Goal: Task Accomplishment & Management: Use online tool/utility

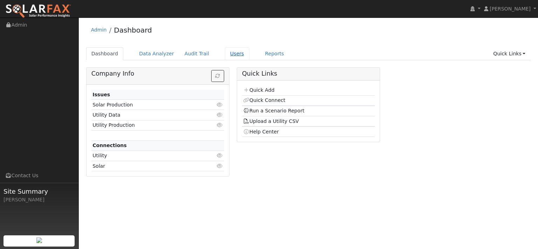
click at [249, 57] on link "Users" at bounding box center [237, 53] width 25 height 13
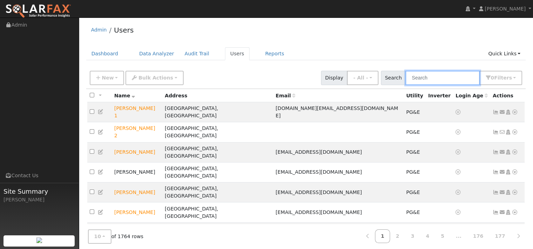
click at [405, 81] on input "text" at bounding box center [442, 78] width 74 height 14
click at [423, 78] on input "text" at bounding box center [442, 78] width 74 height 14
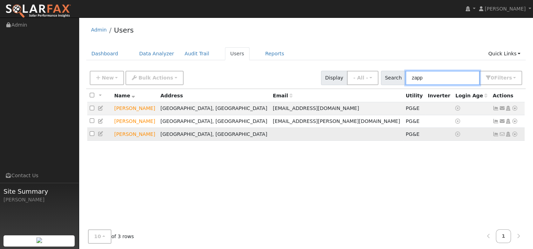
type input "zapp"
click at [512, 137] on icon at bounding box center [515, 134] width 6 height 5
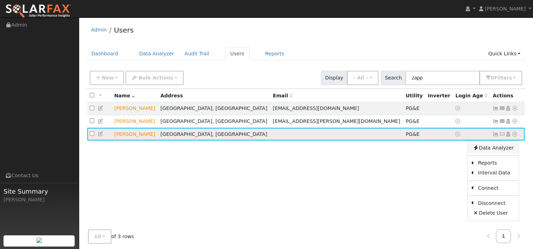
click at [495, 153] on link "Data Analyzer" at bounding box center [493, 148] width 51 height 10
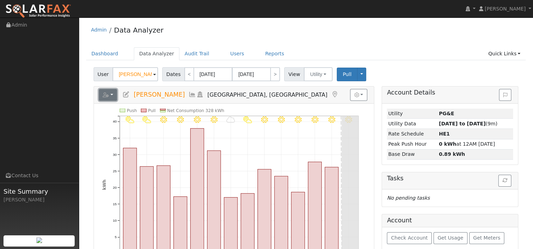
click at [116, 101] on button "button" at bounding box center [108, 95] width 19 height 12
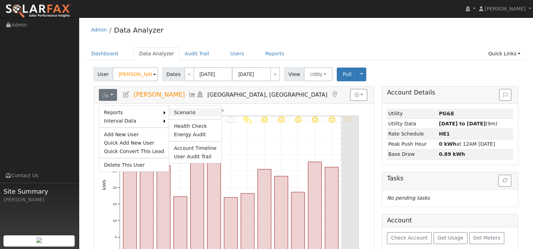
click at [192, 117] on link "Scenario" at bounding box center [195, 112] width 52 height 8
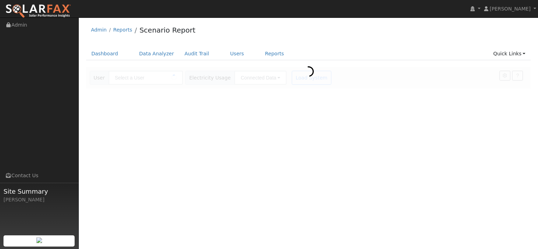
type input "[PERSON_NAME]"
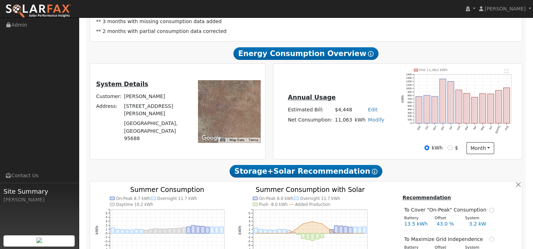
type input "10925"
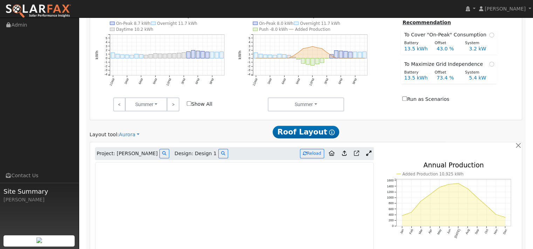
scroll to position [420, 0]
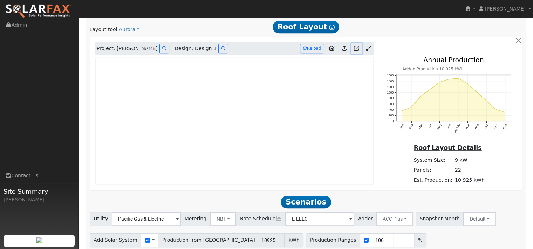
click at [354, 51] on icon at bounding box center [356, 48] width 5 height 5
click at [329, 51] on icon at bounding box center [332, 48] width 6 height 5
click at [366, 51] on icon at bounding box center [368, 48] width 5 height 5
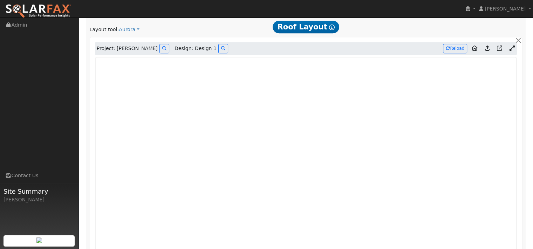
click at [509, 51] on icon at bounding box center [511, 48] width 5 height 5
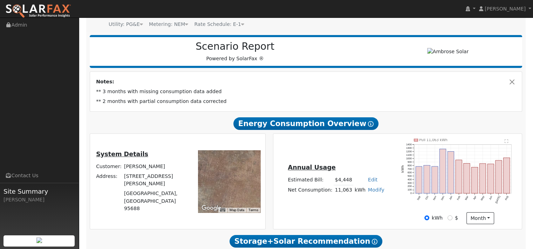
scroll to position [0, 0]
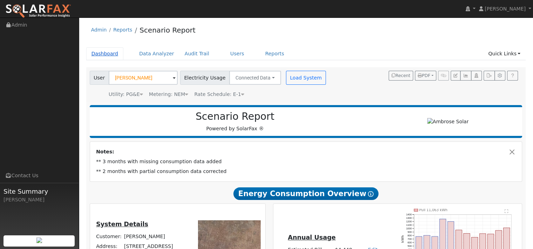
click at [101, 60] on link "Dashboard" at bounding box center [104, 53] width 37 height 13
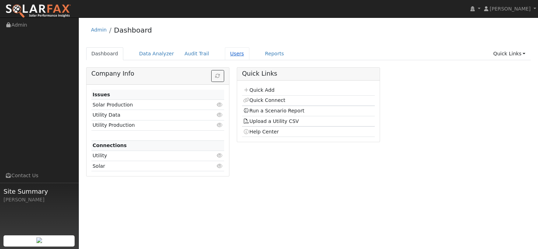
click at [249, 59] on link "Users" at bounding box center [237, 53] width 25 height 13
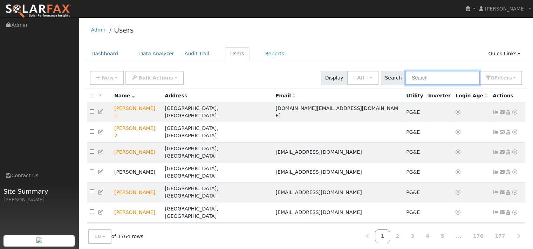
click at [406, 85] on input "text" at bounding box center [442, 78] width 74 height 14
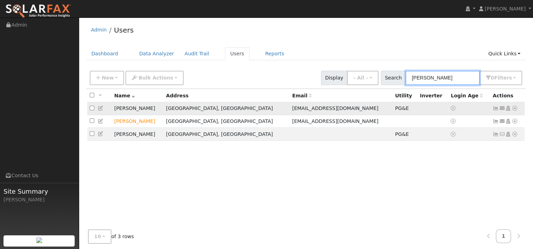
type input "[PERSON_NAME]"
click at [512, 111] on icon at bounding box center [515, 108] width 6 height 5
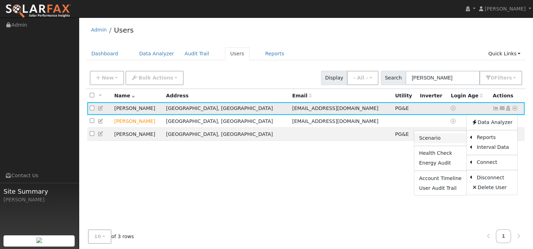
click at [416, 143] on link "Scenario" at bounding box center [440, 139] width 52 height 10
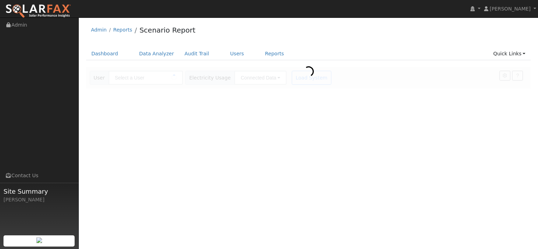
type input "Sebastian Alejandres"
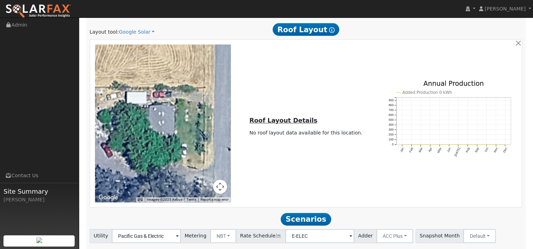
scroll to position [385, 0]
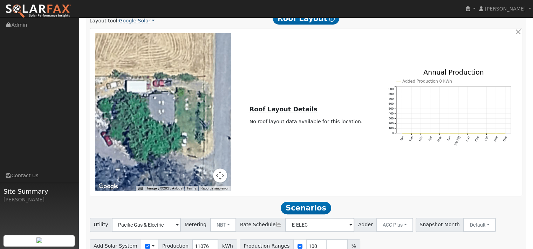
click at [137, 25] on link "Google Solar" at bounding box center [137, 20] width 36 height 7
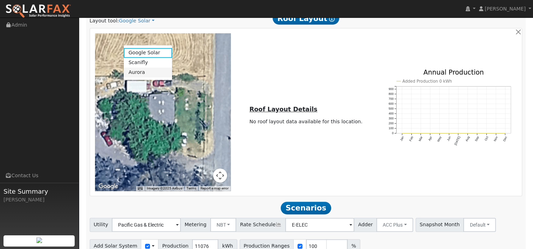
click at [138, 77] on link "Aurora" at bounding box center [148, 73] width 49 height 10
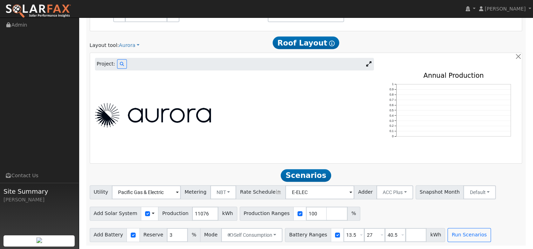
scroll to position [374, 0]
click at [115, 68] on span "Project:" at bounding box center [106, 63] width 19 height 7
click at [124, 66] on icon at bounding box center [122, 64] width 4 height 4
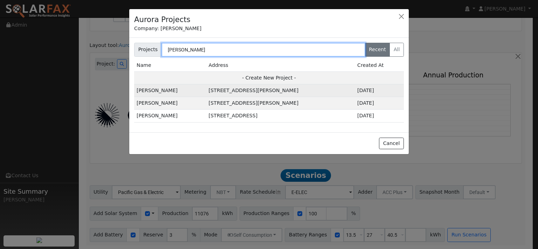
type input "sebastian"
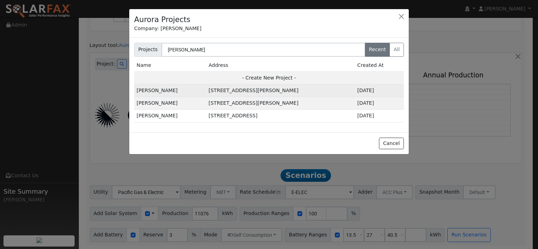
click at [284, 97] on td "7399 Paddon Rd, Vacaville, CA 95688, USA" at bounding box center [280, 90] width 149 height 13
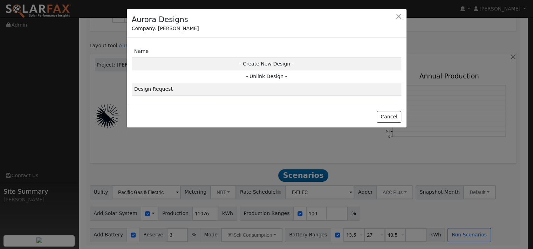
scroll to position [376, 0]
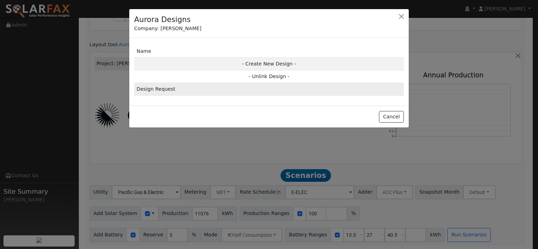
click at [179, 96] on td "Design Request" at bounding box center [269, 89] width 270 height 13
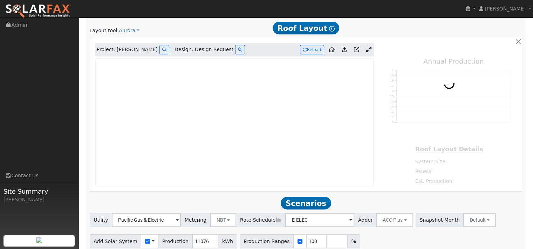
type input "14990"
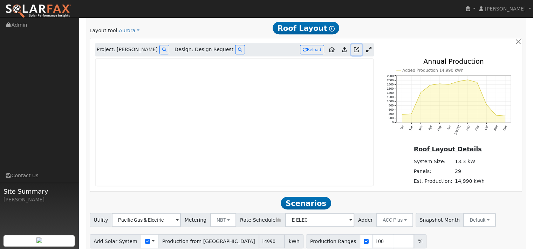
click at [354, 52] on icon at bounding box center [356, 49] width 5 height 5
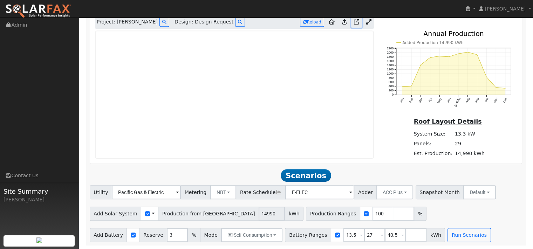
scroll to position [502, 0]
type input "4"
click at [188, 228] on input "4" at bounding box center [177, 235] width 21 height 14
type input "10"
click at [364, 228] on input "13.5" at bounding box center [353, 235] width 21 height 14
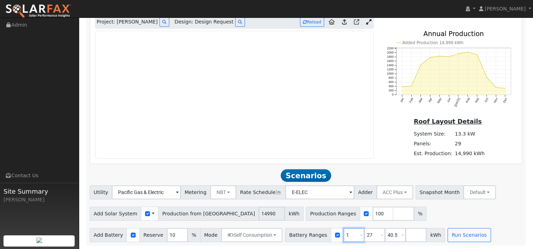
type input "27"
type input "40.5"
type input "27"
click at [383, 234] on span at bounding box center [382, 236] width 3 height 8
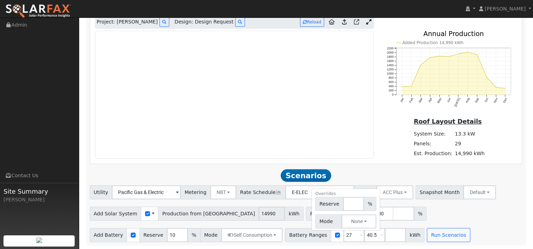
click at [383, 234] on span at bounding box center [382, 236] width 3 height 8
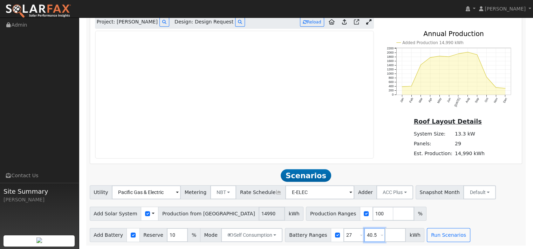
click at [385, 235] on input "40.5" at bounding box center [374, 235] width 21 height 14
type input "4"
click at [446, 213] on div "Add Solar System Use CSV Data Production from Aurora 14990 kWh Production Range…" at bounding box center [305, 212] width 435 height 16
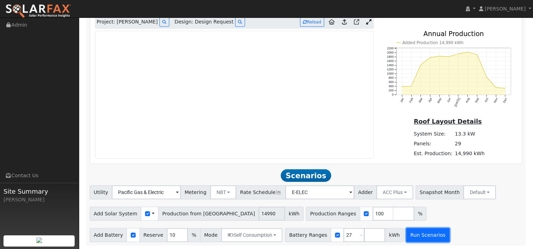
click at [449, 233] on button "Run Scenarios" at bounding box center [427, 235] width 43 height 14
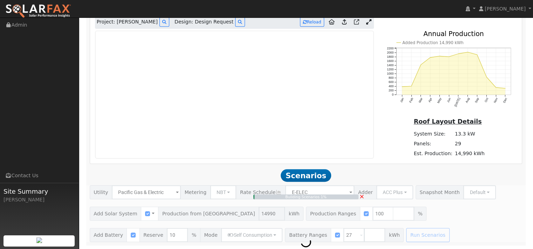
type input "10.0"
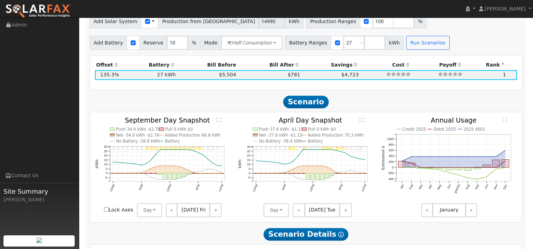
scroll to position [607, 0]
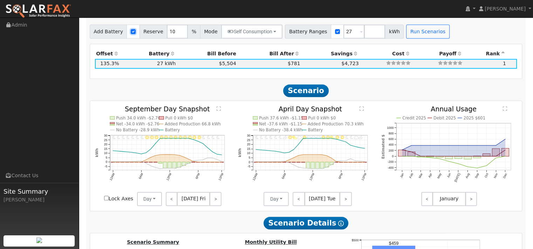
click at [136, 34] on input "checkbox" at bounding box center [133, 31] width 5 height 5
checkbox input "false"
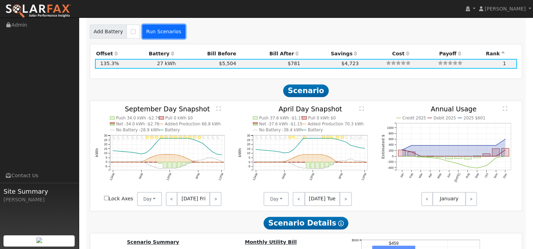
click at [185, 39] on button "Run Scenarios" at bounding box center [163, 32] width 43 height 14
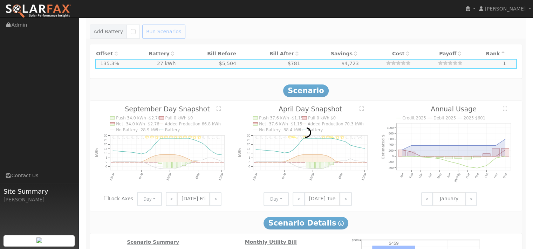
type input "$10,493"
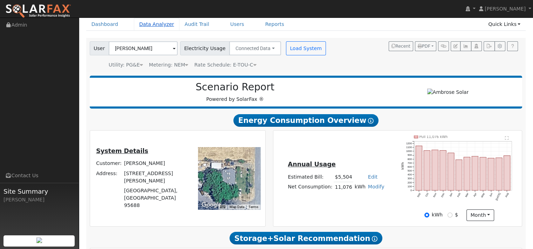
scroll to position [0, 0]
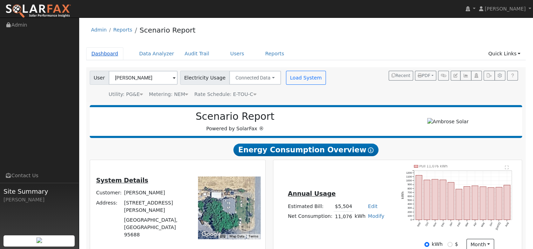
click at [115, 57] on link "Dashboard" at bounding box center [104, 53] width 37 height 13
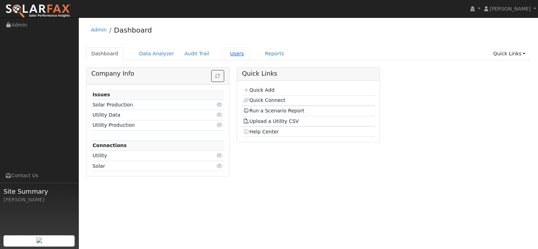
click at [249, 59] on link "Users" at bounding box center [237, 53] width 25 height 13
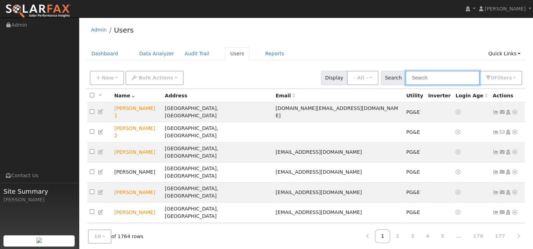
click at [405, 85] on input "text" at bounding box center [442, 78] width 74 height 14
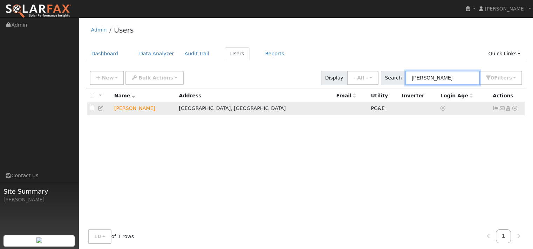
type input "cohen"
click at [93, 110] on input "checkbox" at bounding box center [92, 108] width 5 height 5
checkbox input "true"
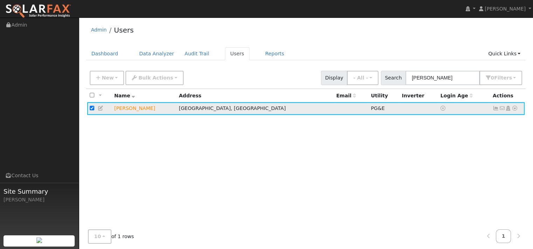
click at [512, 111] on icon at bounding box center [515, 108] width 6 height 5
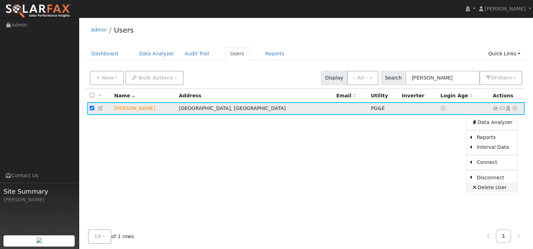
click at [478, 192] on link "Delete User" at bounding box center [491, 188] width 51 height 10
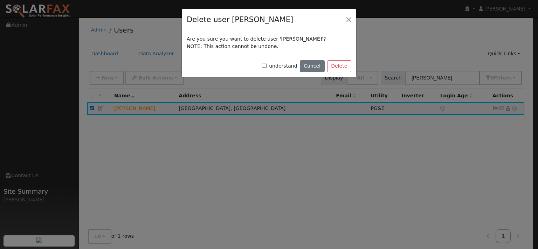
click at [262, 68] on input "I understand" at bounding box center [264, 65] width 5 height 5
checkbox input "true"
click at [329, 72] on button "Delete" at bounding box center [339, 66] width 24 height 12
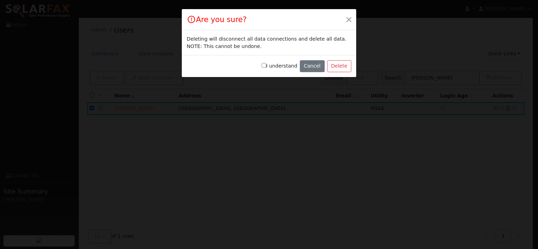
click at [262, 68] on input "I understand" at bounding box center [264, 65] width 5 height 5
checkbox input "true"
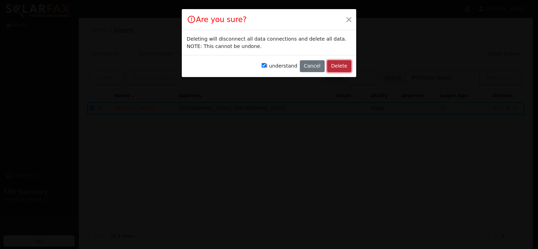
click at [332, 72] on button "Delete" at bounding box center [339, 66] width 24 height 12
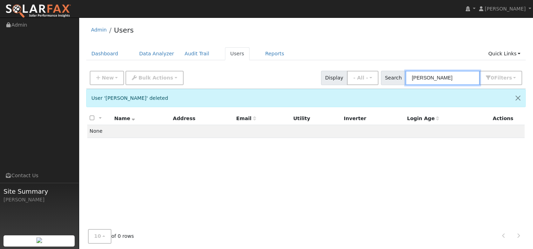
drag, startPoint x: 412, startPoint y: 89, endPoint x: 388, endPoint y: 88, distance: 23.9
click at [405, 85] on input "cohen" at bounding box center [442, 78] width 74 height 14
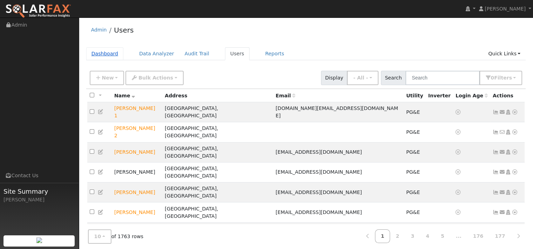
click at [115, 57] on link "Dashboard" at bounding box center [104, 53] width 37 height 13
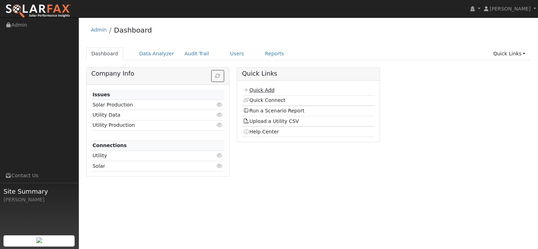
click at [267, 93] on link "Quick Add" at bounding box center [258, 90] width 31 height 6
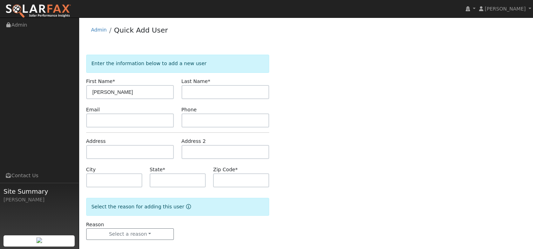
type input "Kristin"
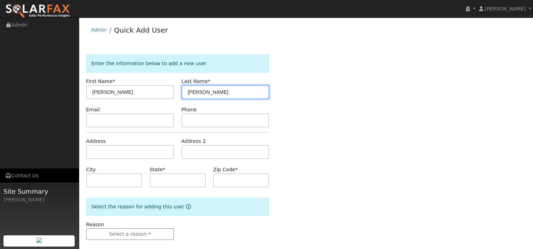
type input "Cohen"
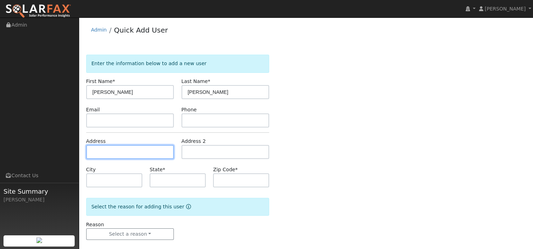
click at [119, 159] on input "text" at bounding box center [130, 152] width 88 height 14
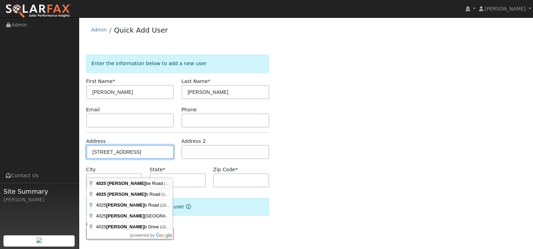
type input "4025 Branscombe Road"
type input "Suisun City"
type input "CA"
type input "94585"
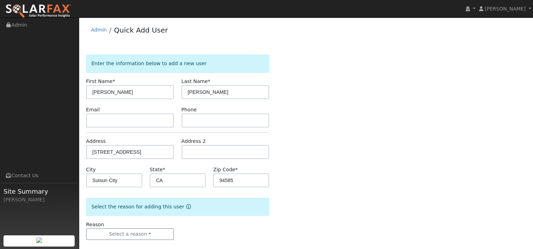
click at [295, 179] on div "Enter the information below to add a new user First Name * Kristin Last Name * …" at bounding box center [306, 154] width 440 height 199
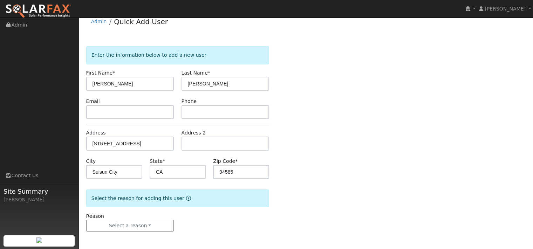
scroll to position [39, 0]
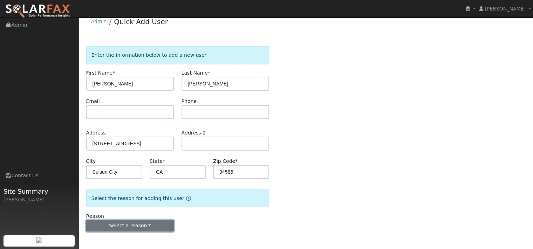
click at [144, 224] on button "Select a reason" at bounding box center [130, 226] width 88 height 12
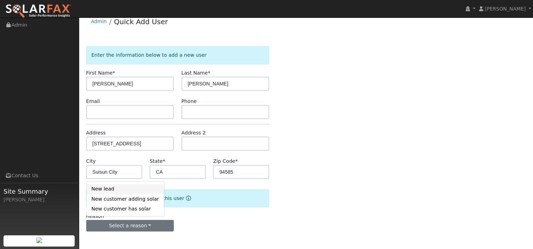
click at [111, 184] on link "New lead" at bounding box center [125, 189] width 77 height 10
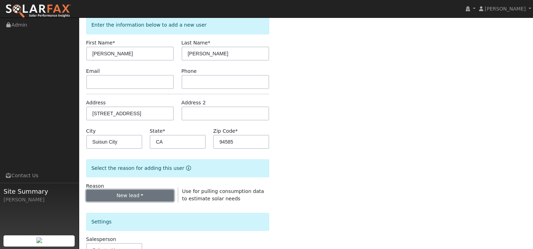
click at [114, 202] on button "New lead" at bounding box center [130, 196] width 88 height 12
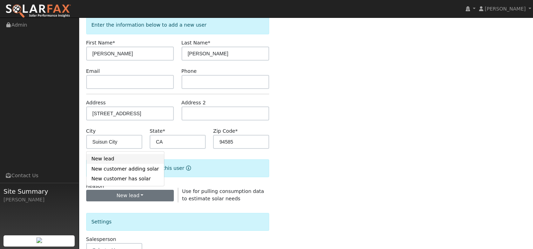
click at [107, 164] on link "New lead" at bounding box center [125, 159] width 77 height 10
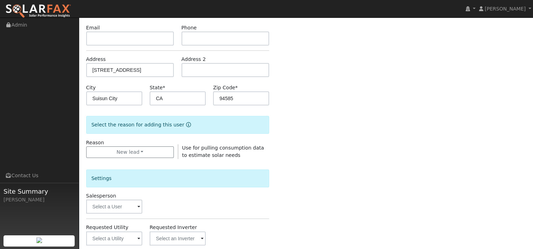
scroll to position [144, 0]
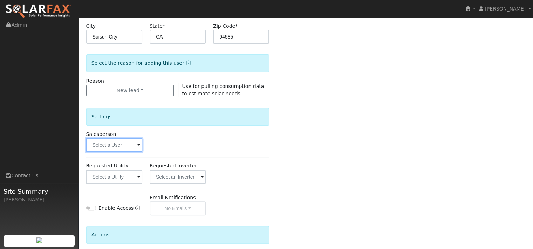
click at [135, 152] on input "text" at bounding box center [114, 145] width 56 height 14
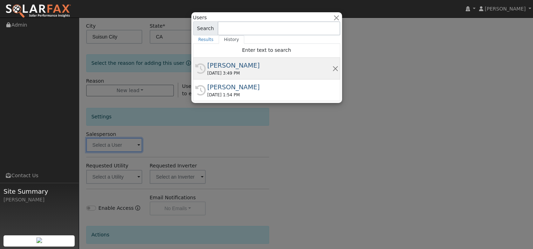
click at [217, 74] on div "09/16/2025 3:49 PM" at bounding box center [269, 73] width 125 height 6
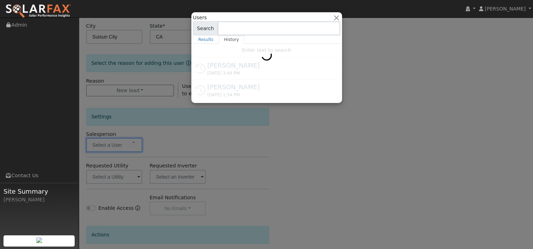
type input "[PERSON_NAME]"
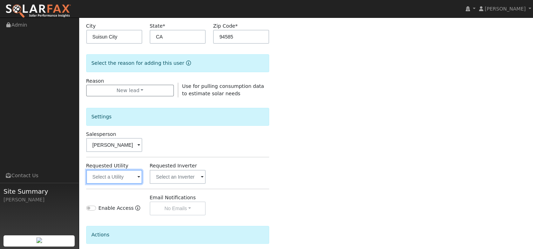
click at [118, 184] on input "text" at bounding box center [114, 177] width 56 height 14
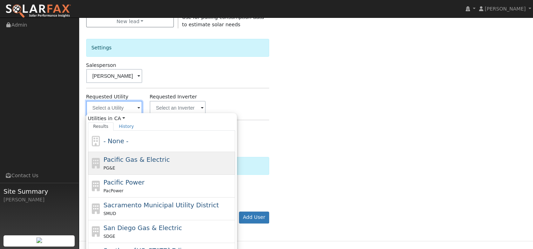
scroll to position [214, 0]
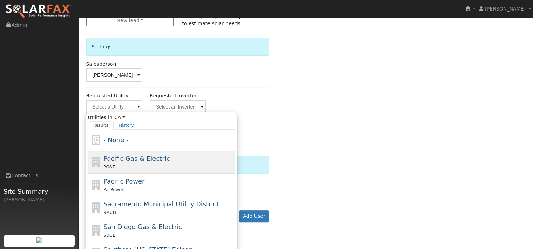
click at [119, 162] on span "Pacific Gas & Electric" at bounding box center [136, 158] width 66 height 7
type input "Pacific Gas & Electric"
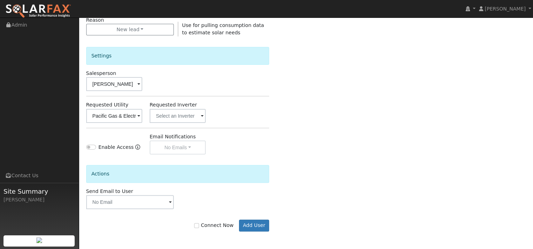
click at [269, 155] on div "Enable Access Email Notifications No Emails No Emails Weekly Emails Monthly Ema…" at bounding box center [177, 143] width 191 height 21
click at [194, 225] on input "Connect Now" at bounding box center [196, 225] width 5 height 5
checkbox input "true"
drag, startPoint x: 244, startPoint y: 224, endPoint x: 249, endPoint y: 220, distance: 7.0
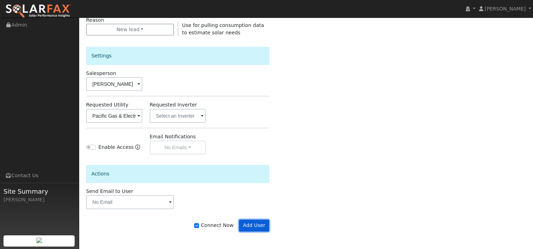
click at [244, 224] on button "Add User" at bounding box center [254, 226] width 30 height 12
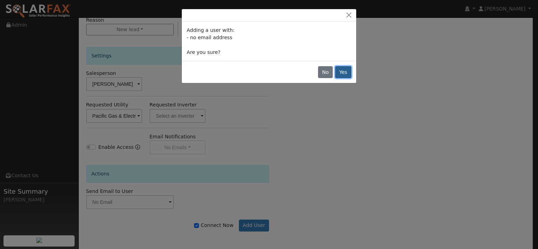
click at [336, 78] on button "Yes" at bounding box center [343, 72] width 16 height 12
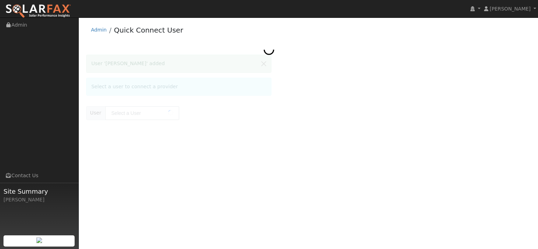
type input "[PERSON_NAME]"
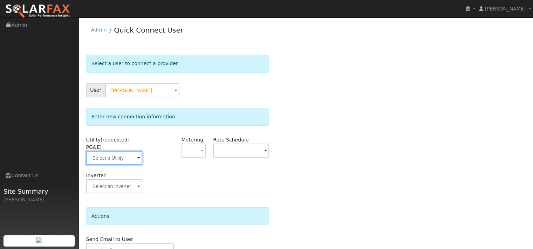
click at [132, 165] on input "text" at bounding box center [114, 158] width 56 height 14
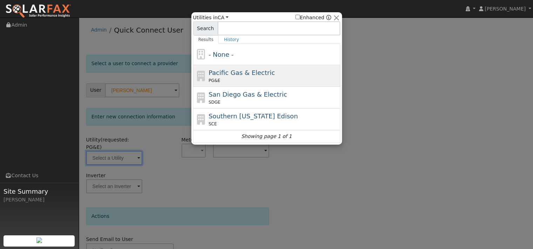
click at [224, 80] on div "PG&E" at bounding box center [273, 80] width 130 height 6
type input "PG&E"
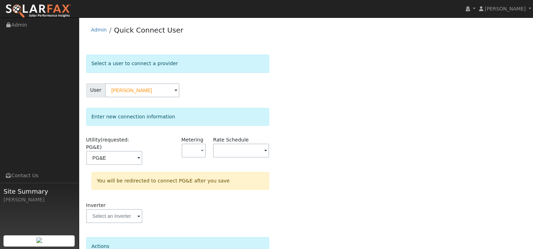
click at [306, 137] on div "Select a user to connect a provider User [PERSON_NAME] Account Default Account …" at bounding box center [306, 184] width 440 height 258
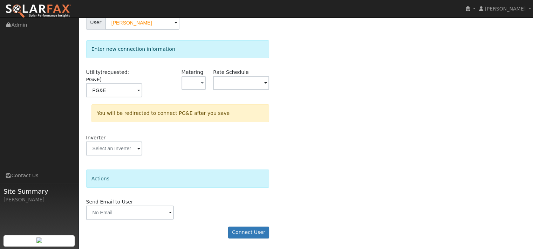
scroll to position [101, 0]
click at [245, 232] on button "Connect User" at bounding box center [248, 233] width 41 height 12
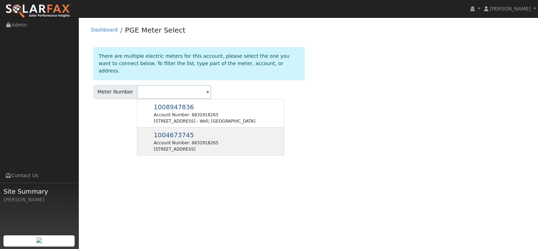
click at [172, 146] on div "Account Number: 6832918265" at bounding box center [186, 143] width 64 height 6
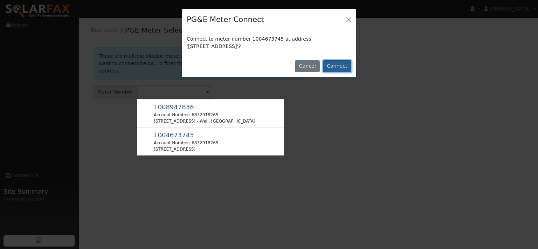
click at [327, 72] on button "Connect" at bounding box center [337, 66] width 28 height 12
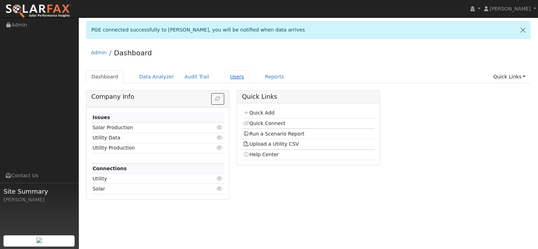
click at [249, 83] on link "Users" at bounding box center [237, 76] width 25 height 13
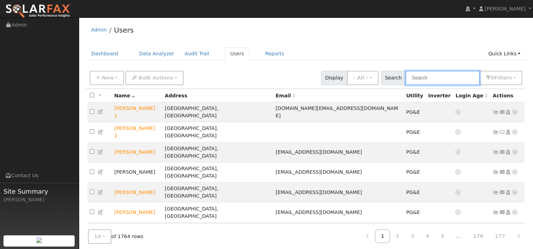
click at [405, 85] on input "text" at bounding box center [442, 78] width 74 height 14
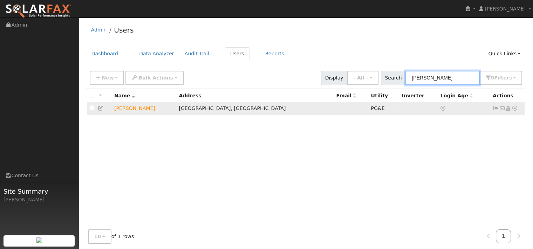
type input "cohen"
click at [512, 111] on icon at bounding box center [515, 108] width 6 height 5
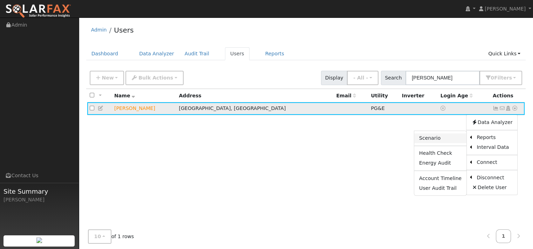
click at [416, 143] on link "Scenario" at bounding box center [440, 139] width 52 height 10
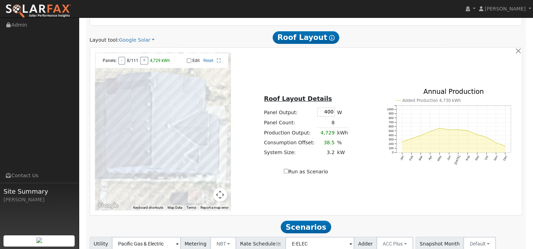
scroll to position [420, 0]
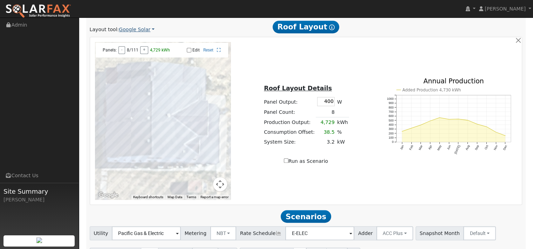
click at [145, 33] on link "Google Solar" at bounding box center [137, 29] width 36 height 7
click at [139, 96] on link "Aurora" at bounding box center [148, 91] width 49 height 10
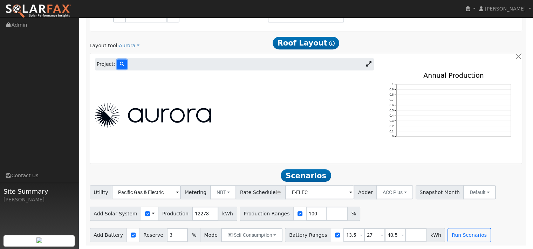
click at [124, 66] on icon at bounding box center [122, 64] width 4 height 4
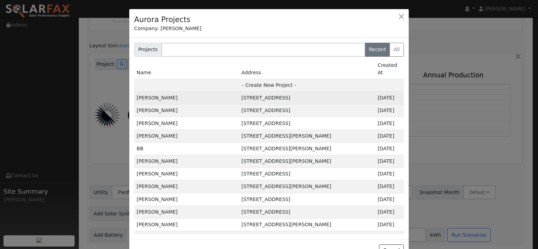
click at [156, 104] on td "[PERSON_NAME]" at bounding box center [186, 98] width 105 height 13
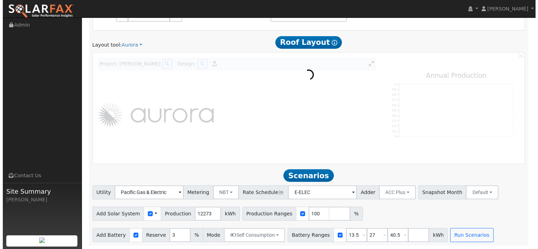
scroll to position [422, 0]
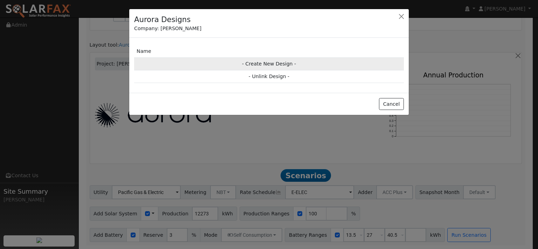
click at [273, 70] on td "- Create New Design -" at bounding box center [269, 63] width 270 height 13
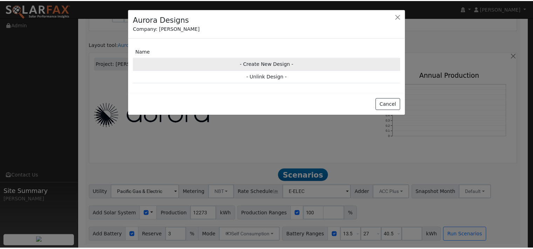
scroll to position [423, 0]
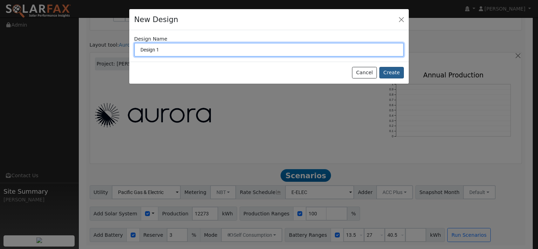
type input "Design 1"
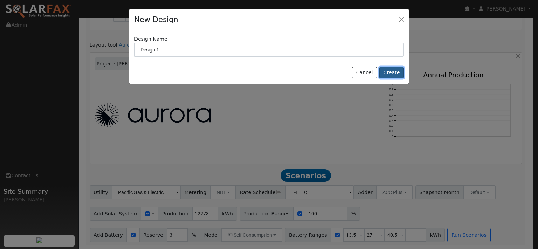
click at [389, 79] on button "Create" at bounding box center [391, 73] width 25 height 12
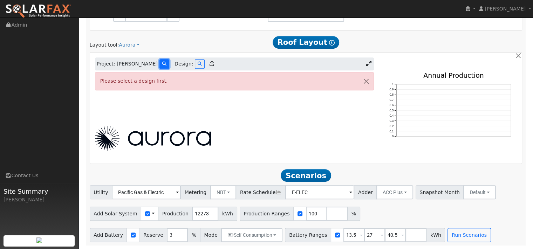
click at [165, 66] on icon at bounding box center [164, 64] width 4 height 4
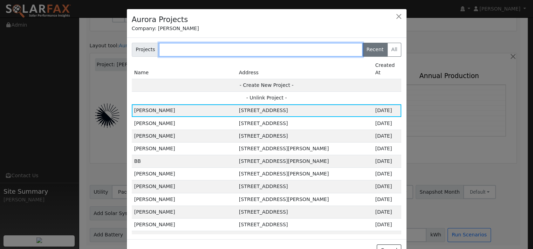
scroll to position [424, 0]
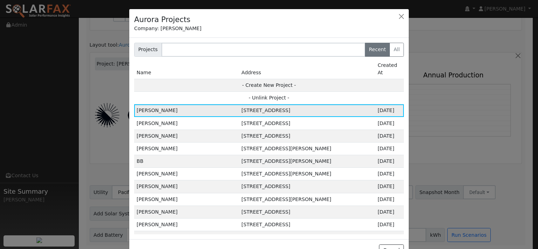
click at [164, 117] on td "[PERSON_NAME]" at bounding box center [186, 110] width 105 height 13
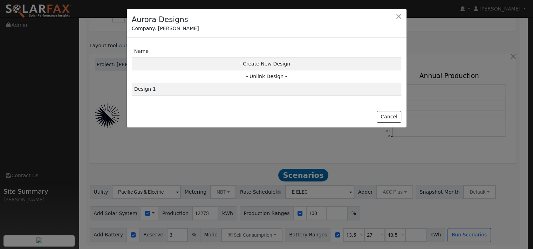
scroll to position [425, 0]
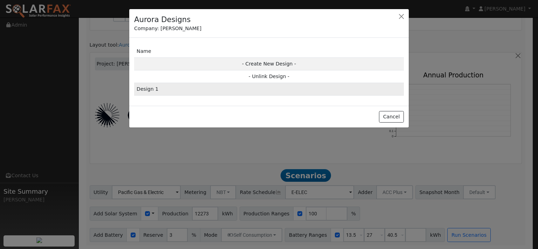
click at [156, 96] on td "Design 1" at bounding box center [269, 89] width 270 height 13
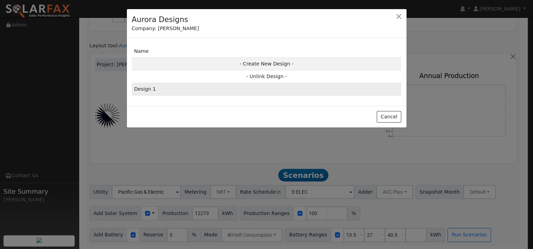
type input "0"
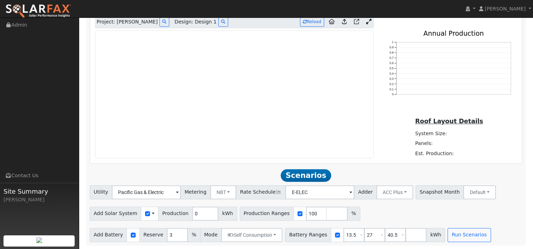
scroll to position [424, 0]
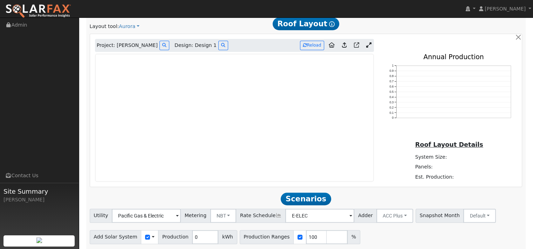
click at [342, 48] on icon at bounding box center [344, 44] width 5 height 5
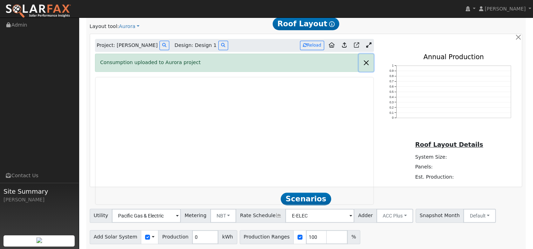
click at [364, 71] on button "button" at bounding box center [366, 62] width 15 height 17
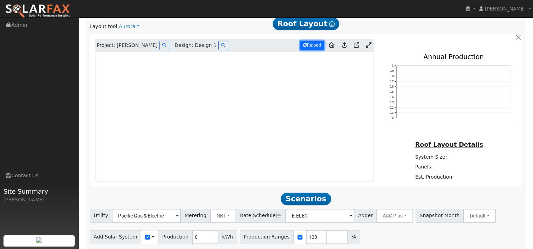
click at [302, 50] on button "Reload" at bounding box center [312, 45] width 24 height 9
click at [300, 41] on button "Reload" at bounding box center [312, 45] width 24 height 9
click at [366, 48] on icon at bounding box center [368, 44] width 5 height 5
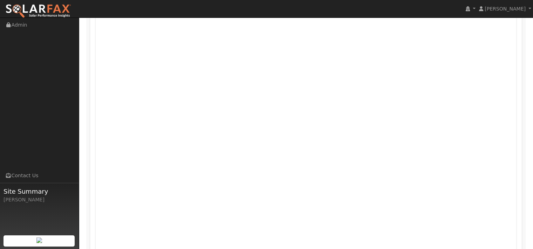
scroll to position [459, 0]
click at [497, 13] on icon at bounding box center [499, 9] width 5 height 5
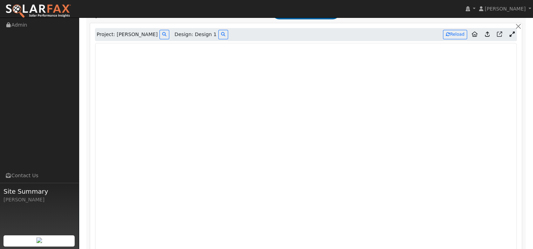
scroll to position [423, 0]
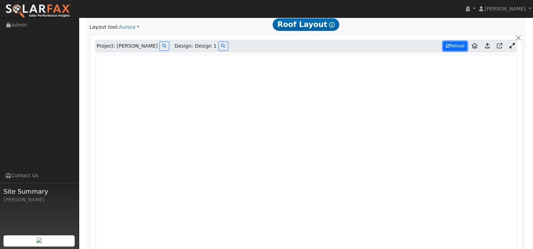
click at [455, 51] on button "Reload" at bounding box center [455, 45] width 24 height 9
type input "18072"
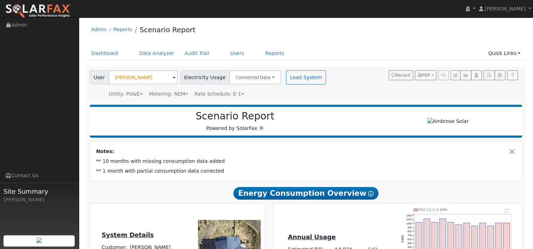
scroll to position [0, 0]
click at [119, 60] on link "Dashboard" at bounding box center [104, 53] width 37 height 13
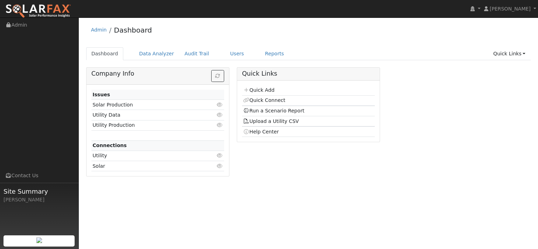
click at [184, 32] on div "Admin Dashboard" at bounding box center [308, 31] width 445 height 21
click at [249, 57] on link "Users" at bounding box center [237, 53] width 25 height 13
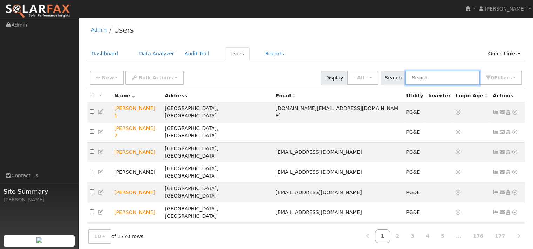
click at [405, 85] on input "text" at bounding box center [442, 78] width 74 height 14
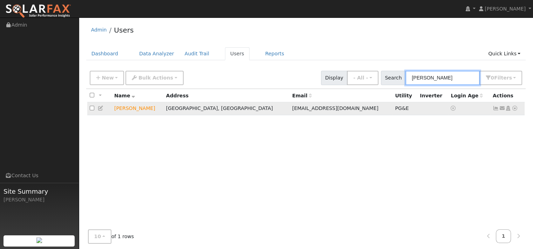
type input "[PERSON_NAME]"
click at [512, 111] on icon at bounding box center [515, 108] width 6 height 5
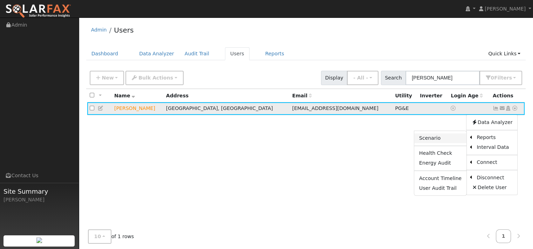
click at [417, 143] on link "Scenario" at bounding box center [440, 139] width 52 height 10
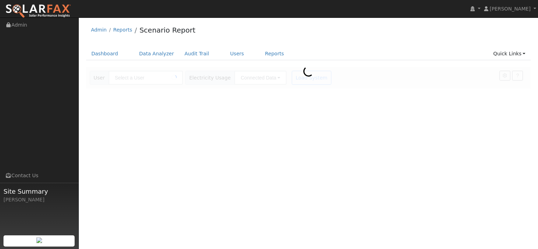
type input "[PERSON_NAME]"
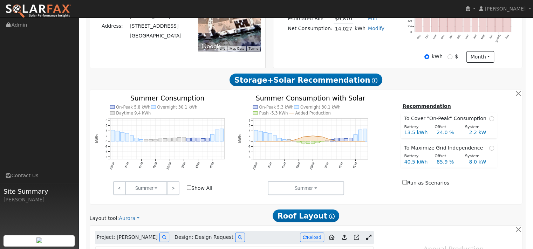
scroll to position [189, 0]
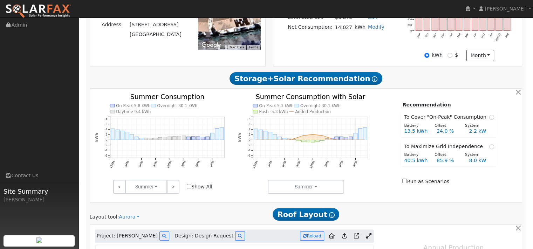
type input "13694"
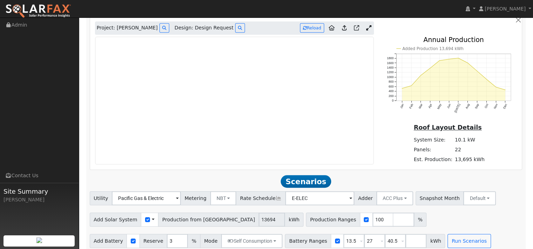
scroll to position [397, 0]
click at [412, 14] on div at bounding box center [452, 7] width 147 height 13
click at [403, 64] on div "Project: [PERSON_NAME] Design: Design Request Reload Added Production 13,694 kW…" at bounding box center [306, 93] width 432 height 153
click at [395, 35] on div "Project: [PERSON_NAME] Design: Design Request Reload" at bounding box center [306, 28] width 430 height 13
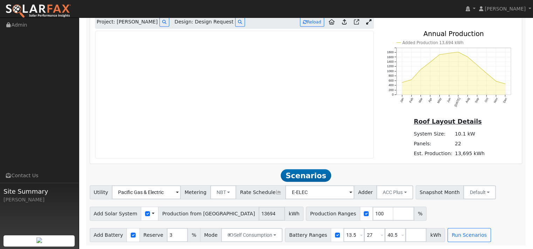
scroll to position [432, 0]
click at [354, 25] on icon at bounding box center [356, 21] width 5 height 5
click at [366, 25] on icon at bounding box center [368, 21] width 5 height 5
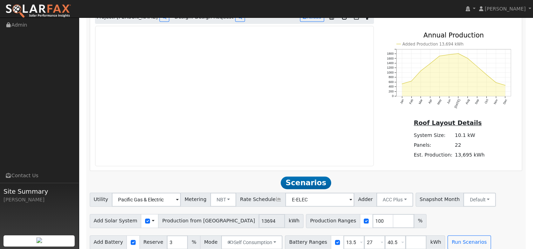
scroll to position [397, 0]
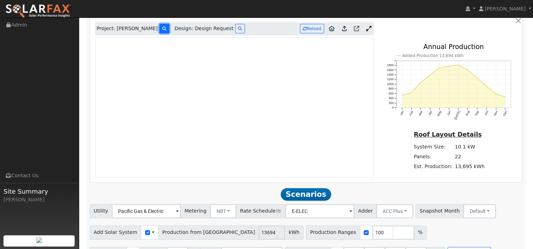
click at [163, 31] on icon at bounding box center [164, 29] width 4 height 4
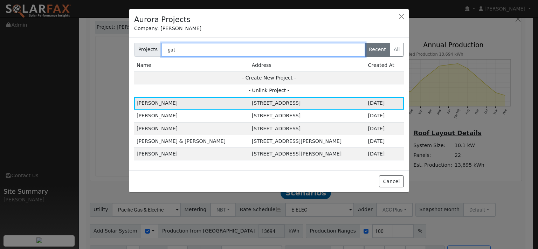
type input "gat"
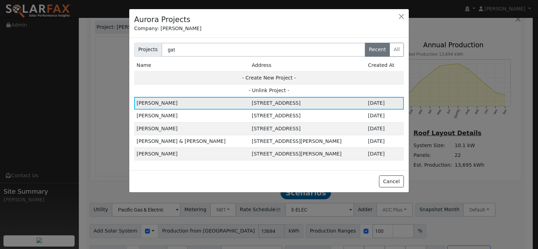
click at [178, 110] on td "[PERSON_NAME]" at bounding box center [191, 103] width 115 height 13
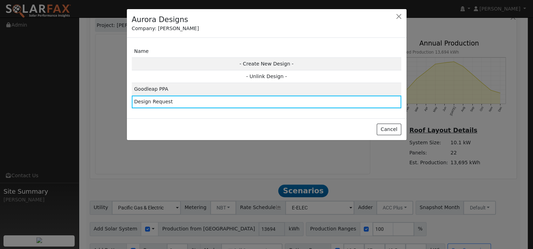
scroll to position [399, 0]
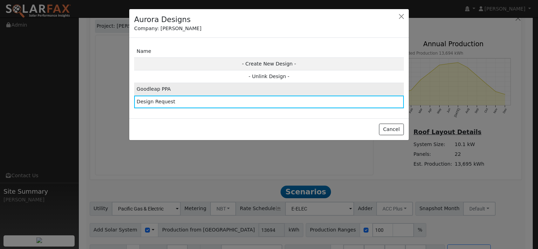
click at [173, 96] on td "Goodleap PPA" at bounding box center [269, 89] width 270 height 13
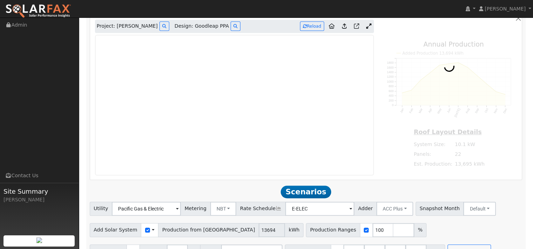
type input "13794"
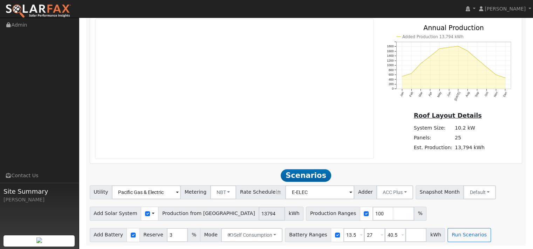
scroll to position [432, 0]
click at [367, 12] on icon at bounding box center [368, 9] width 5 height 5
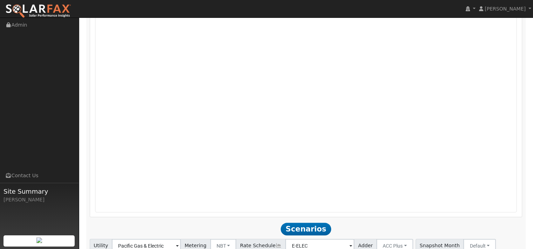
scroll to position [667, 0]
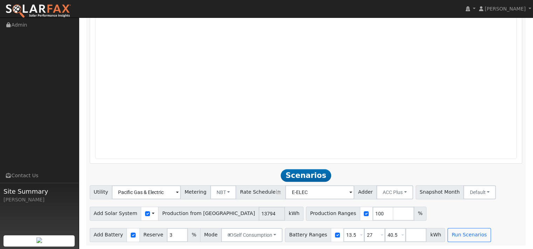
drag, startPoint x: 362, startPoint y: 49, endPoint x: 220, endPoint y: 159, distance: 180.1
click at [211, 185] on span "Metering" at bounding box center [195, 192] width 30 height 14
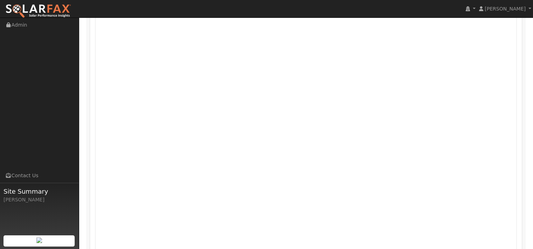
scroll to position [350, 0]
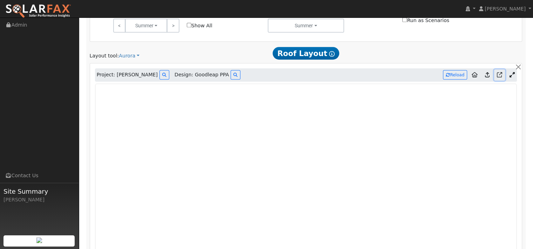
click at [497, 77] on icon at bounding box center [499, 74] width 5 height 5
